Goal: Information Seeking & Learning: Learn about a topic

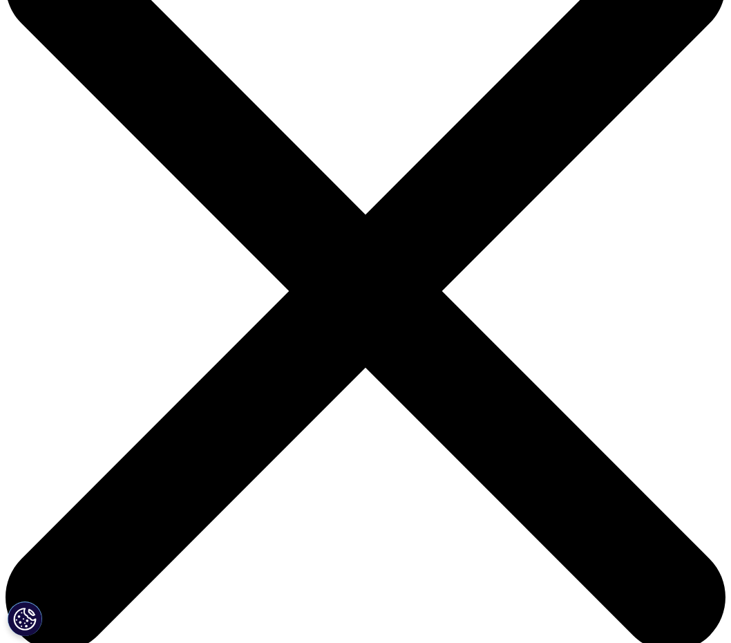
scroll to position [91, 0]
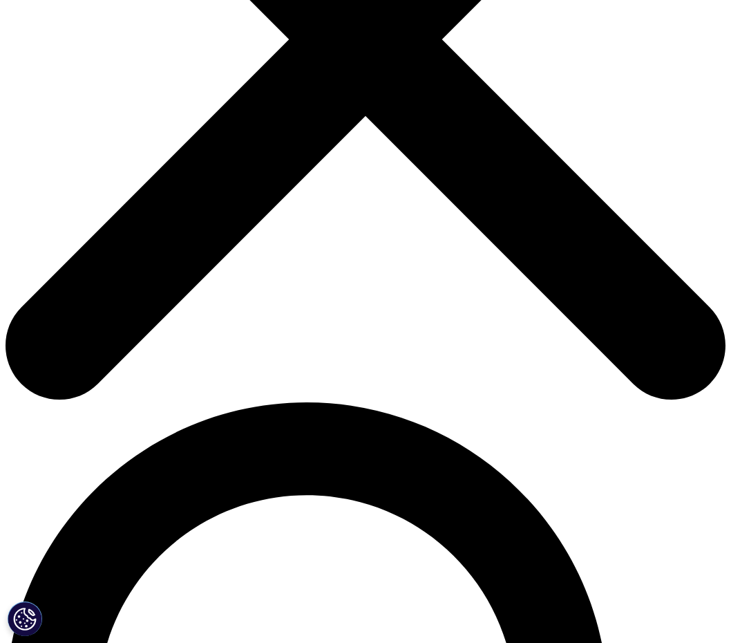
scroll to position [341, 0]
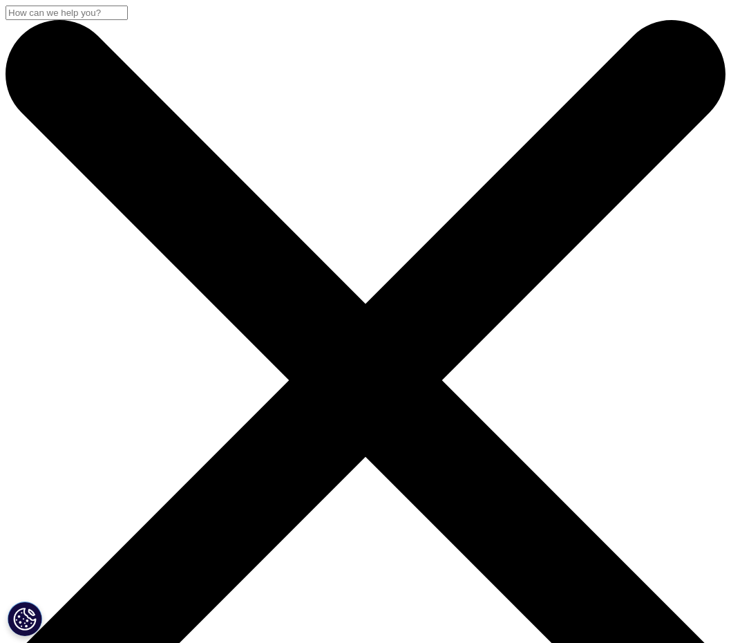
scroll to position [0, 0]
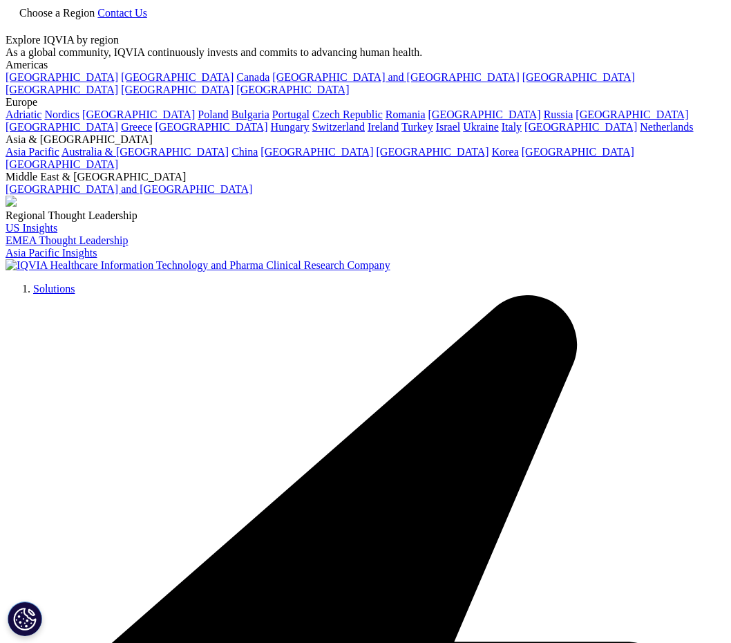
click at [17, 31] on icon at bounding box center [11, 25] width 11 height 12
click at [701, 34] on div at bounding box center [366, 34] width 720 height 0
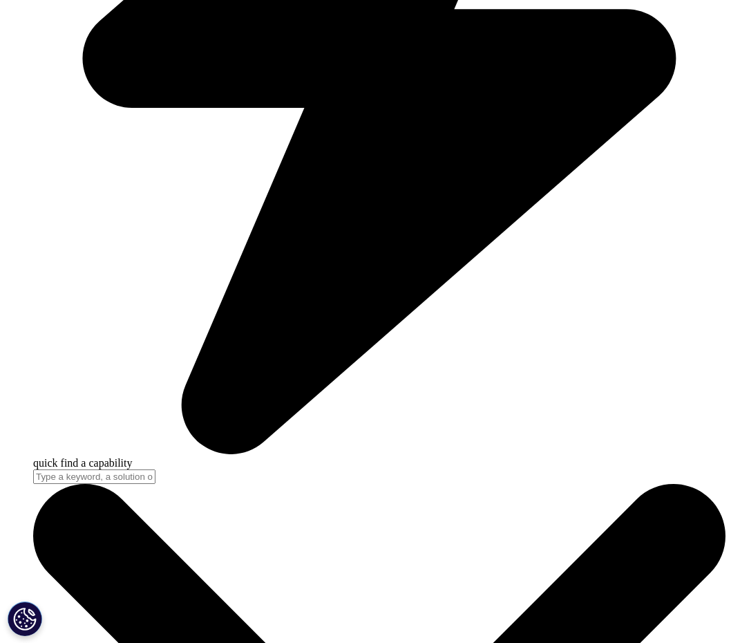
scroll to position [2845, 0]
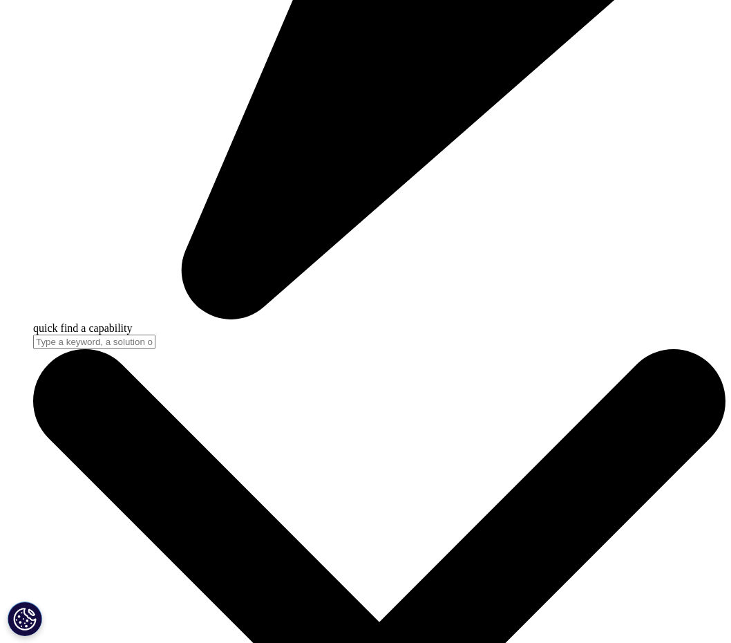
scroll to position [1166, 0]
